Goal: Task Accomplishment & Management: Manage account settings

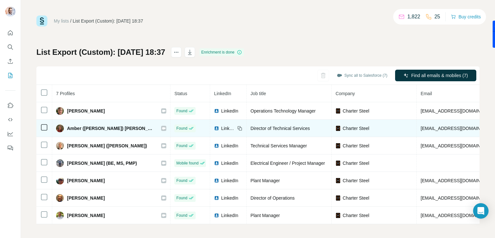
scroll to position [4, 0]
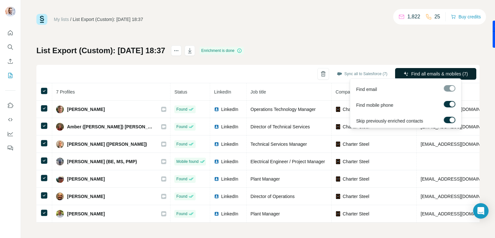
click at [435, 73] on span "Find all emails & mobiles (7)" at bounding box center [439, 74] width 57 height 6
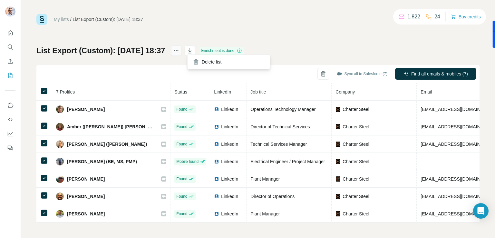
click at [179, 49] on icon "actions" at bounding box center [176, 50] width 6 height 6
click at [179, 48] on icon "actions" at bounding box center [176, 50] width 6 height 6
click at [286, 46] on div "List Export (Custom): [DATE] 18:37 Enrichment is done Sync all to Salesforce (7…" at bounding box center [257, 133] width 443 height 177
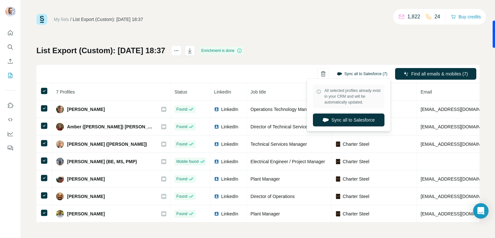
click at [358, 70] on button "Sync all to Salesforce (7)" at bounding box center [362, 74] width 60 height 10
click at [345, 120] on button "Sync all to Salesforce" at bounding box center [348, 119] width 71 height 13
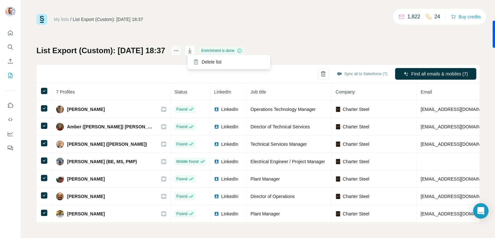
click at [179, 48] on icon "actions" at bounding box center [176, 50] width 6 height 6
click at [211, 62] on div "Delete list" at bounding box center [229, 62] width 80 height 12
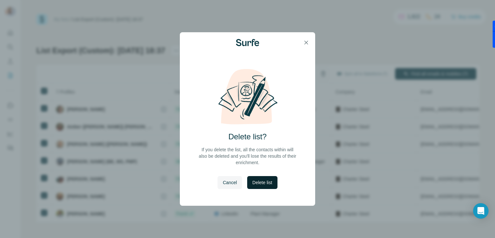
click at [259, 178] on button "Delete list" at bounding box center [262, 182] width 30 height 13
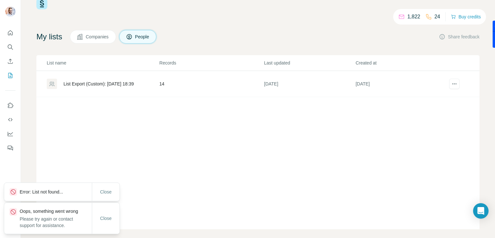
scroll to position [24, 0]
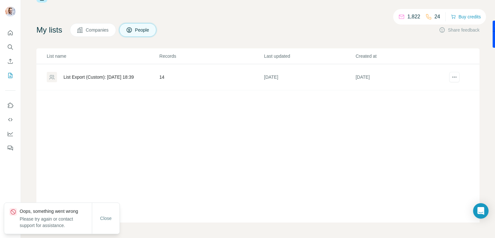
click at [102, 197] on div "List name Records Last updated Created at List Export (Custom): [DATE] 18:39 14…" at bounding box center [257, 135] width 443 height 174
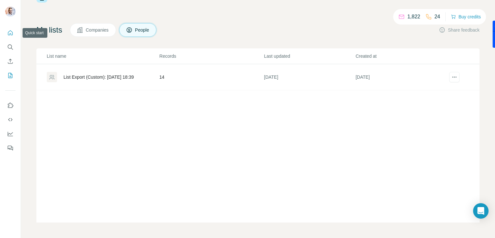
click at [8, 34] on icon "Quick start" at bounding box center [10, 33] width 6 height 6
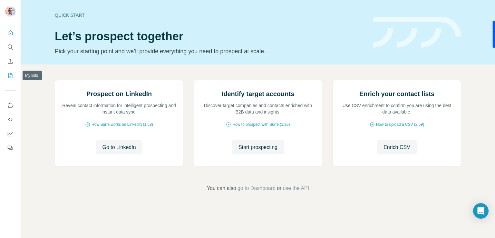
click at [12, 76] on icon "My lists" at bounding box center [10, 75] width 6 height 6
